Goal: Information Seeking & Learning: Find specific page/section

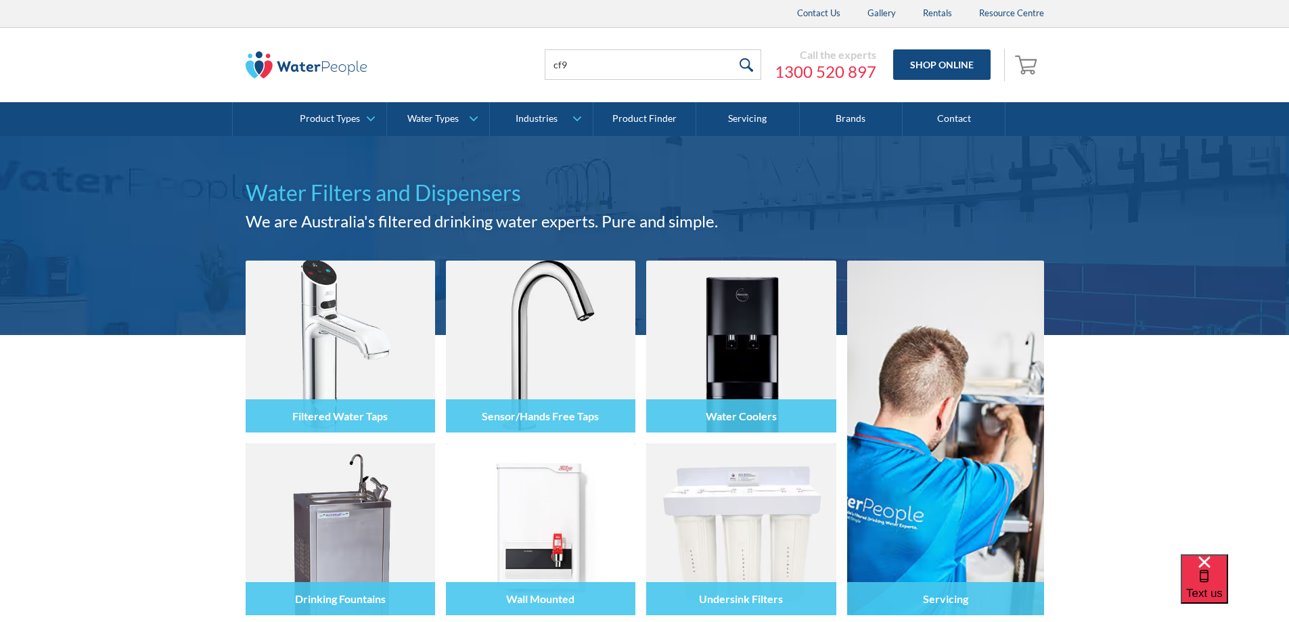
type input "cf9"
click at [732, 49] on input "submit" at bounding box center [746, 64] width 29 height 30
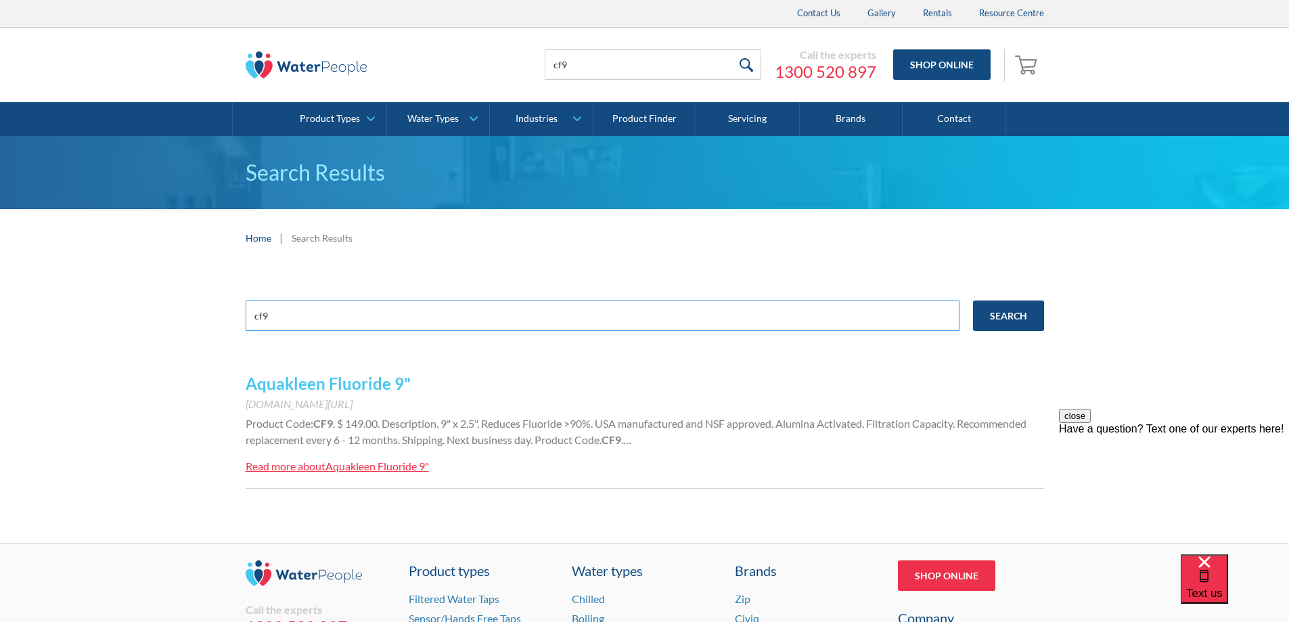
drag, startPoint x: 288, startPoint y: 317, endPoint x: 202, endPoint y: 315, distance: 86.0
click at [202, 315] on div "cf9 Search Aquakleen Fluoride 9" www.waterpeople.com.au/product/aquakleen-fluor…" at bounding box center [644, 405] width 1289 height 276
type input "ca+9"
click at [1033, 319] on input "Search" at bounding box center [1008, 316] width 71 height 30
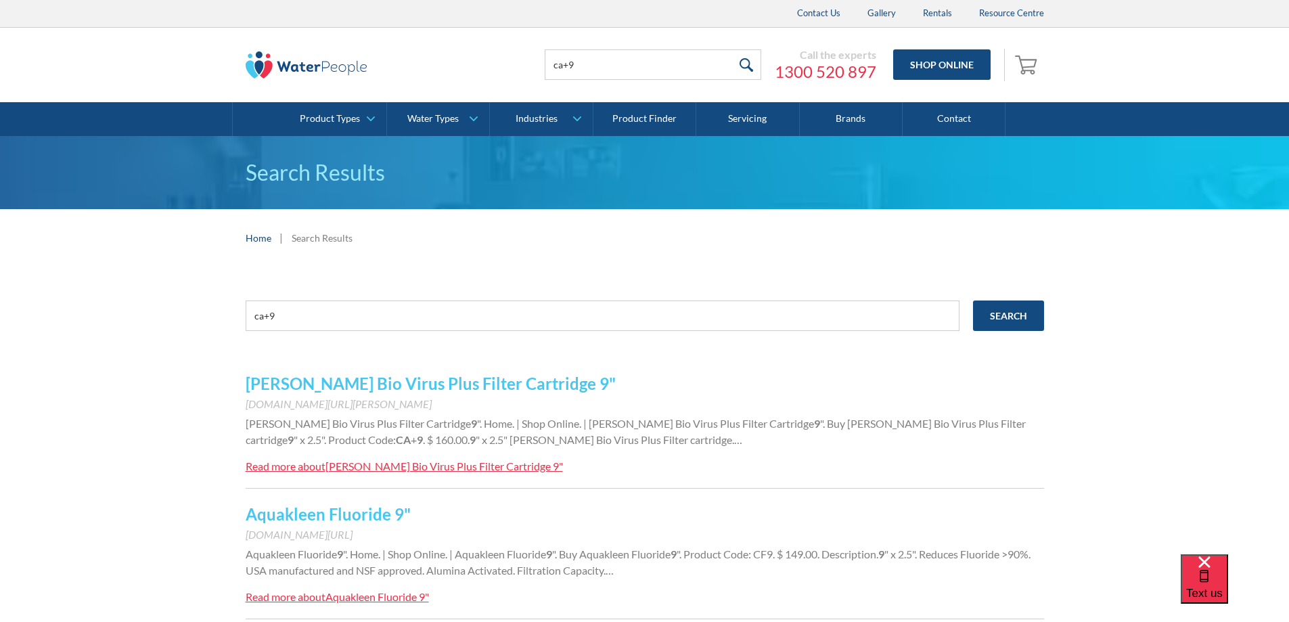
click at [439, 384] on link "[PERSON_NAME] Bio Virus Plus Filter Cartridge 9"" at bounding box center [431, 384] width 370 height 20
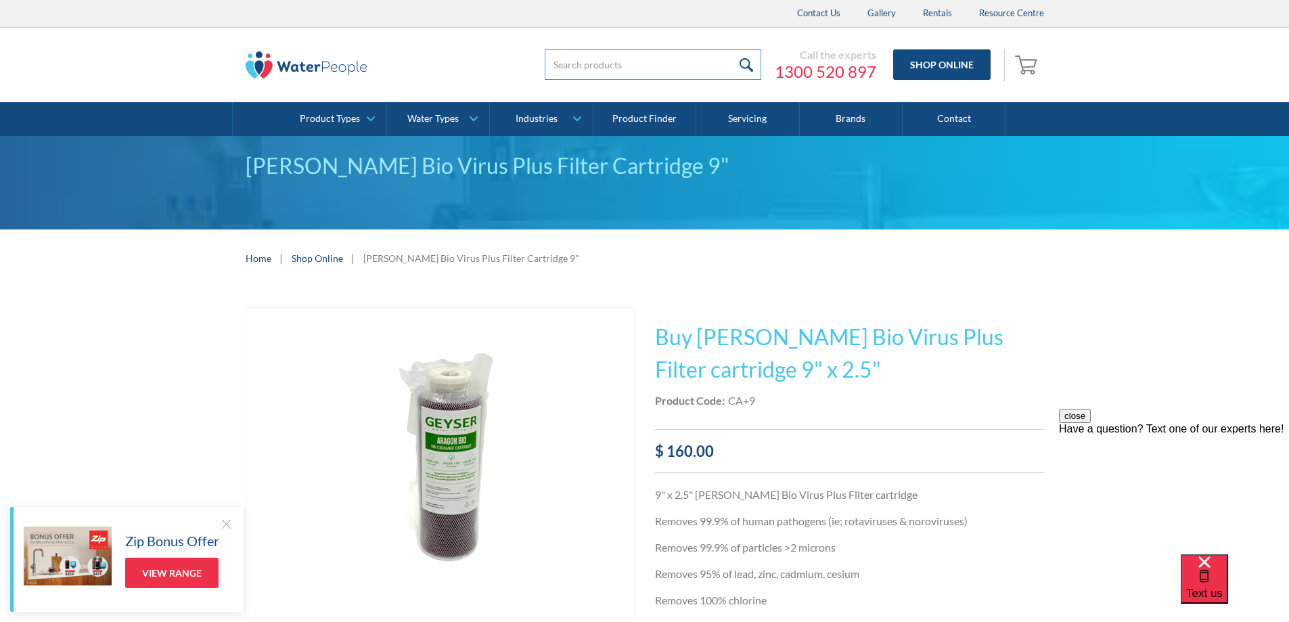
click at [611, 60] on input "search" at bounding box center [653, 64] width 217 height 30
type input "pchwh"
click at [732, 49] on input "submit" at bounding box center [746, 64] width 29 height 30
